Goal: Navigation & Orientation: Find specific page/section

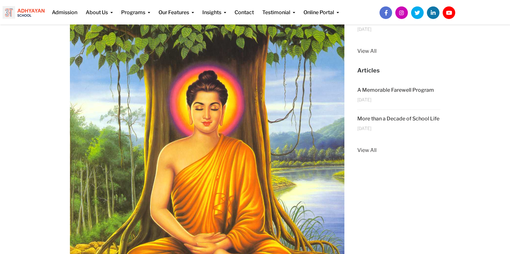
scroll to position [111, 0]
click at [366, 152] on link "View All" at bounding box center [398, 151] width 83 height 8
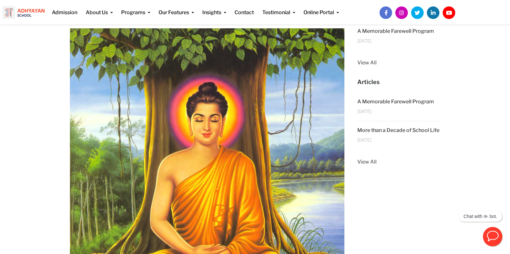
scroll to position [111, 0]
